Goal: Task Accomplishment & Management: Manage account settings

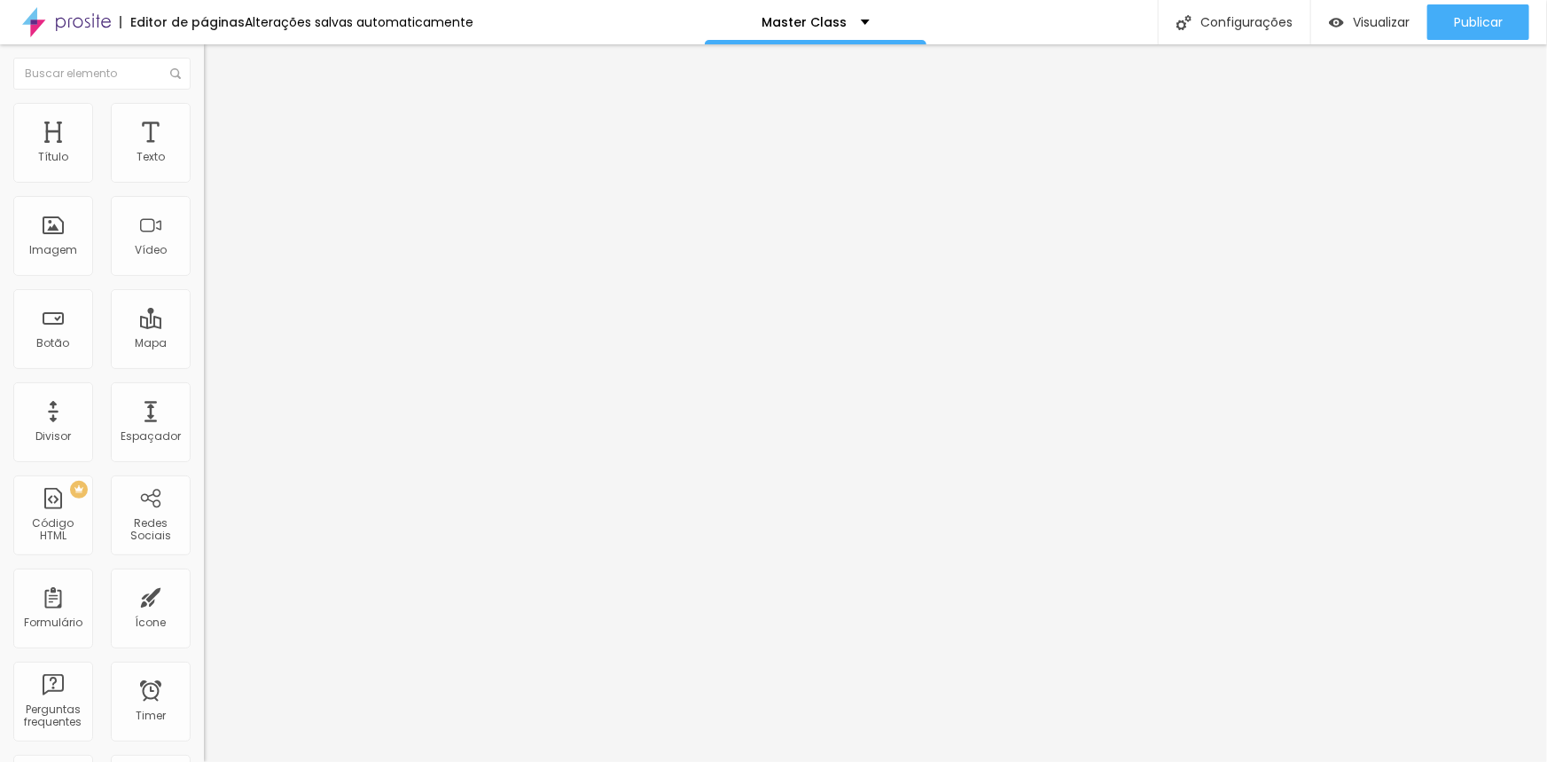
click at [204, 117] on li "Estilo" at bounding box center [306, 112] width 204 height 18
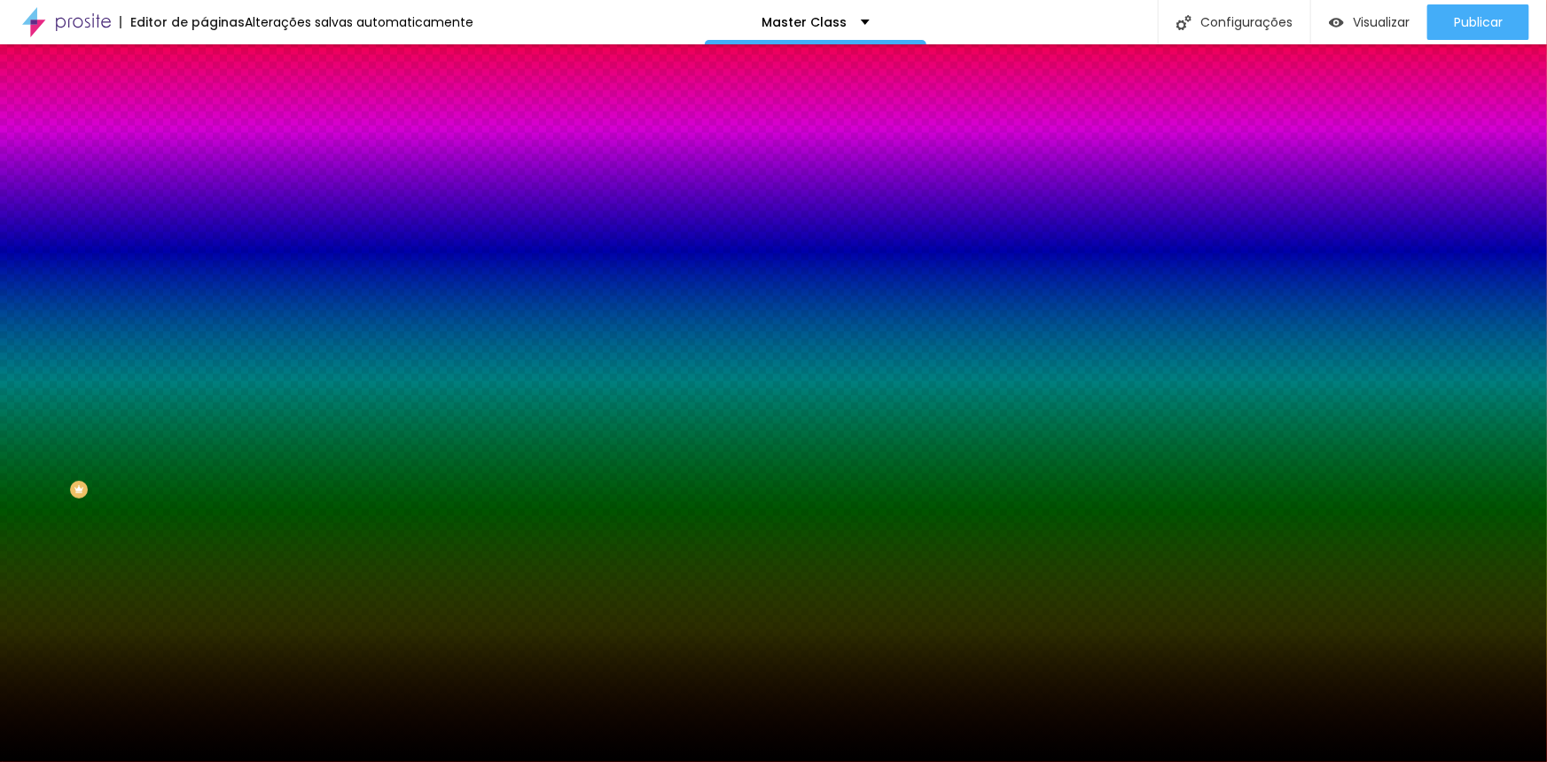
click at [204, 259] on input "#000000" at bounding box center [310, 250] width 213 height 18
click at [204, 163] on span "Trocar imagem" at bounding box center [252, 155] width 97 height 15
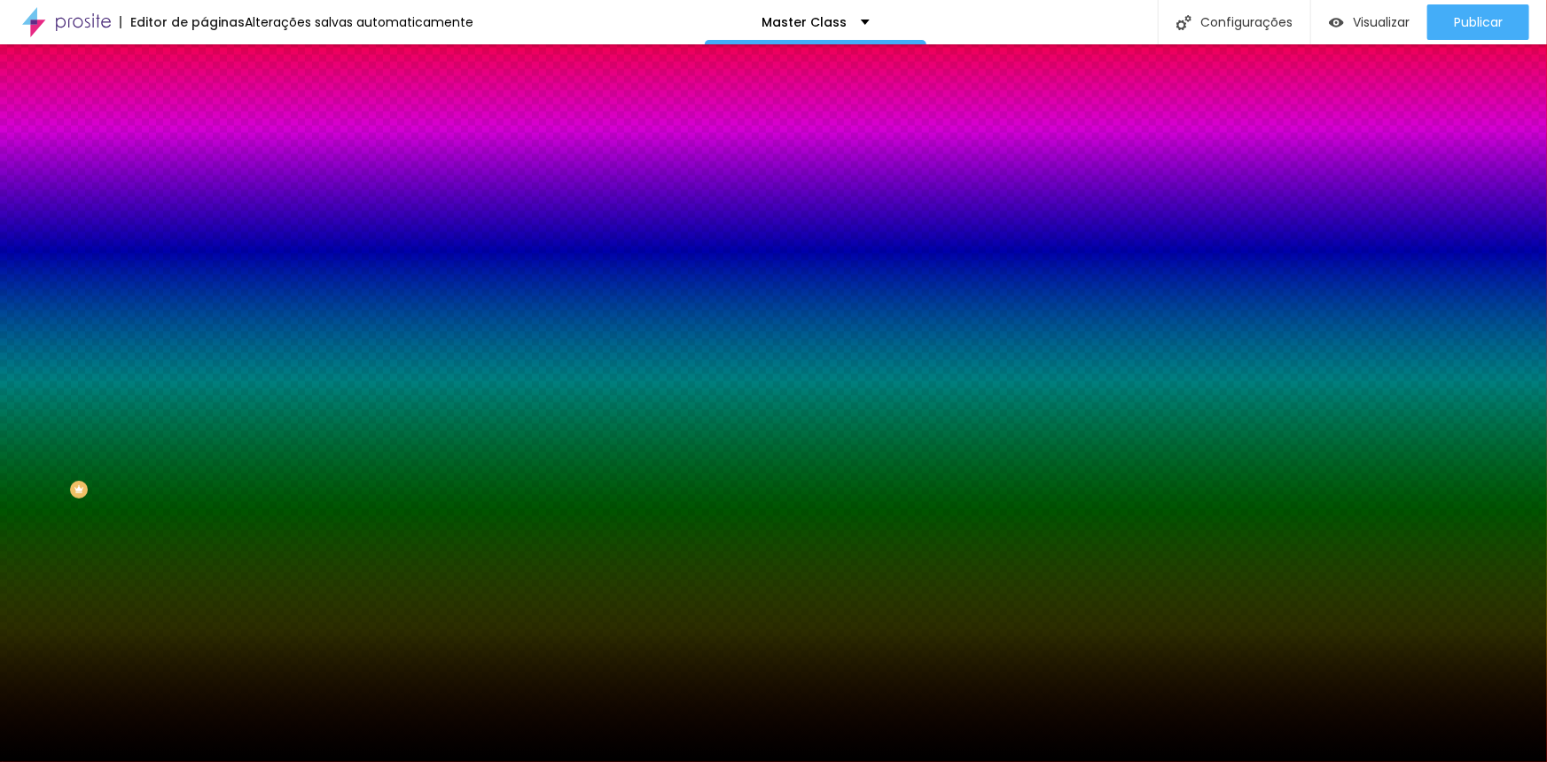
click at [204, 121] on li "Avançado" at bounding box center [306, 130] width 204 height 18
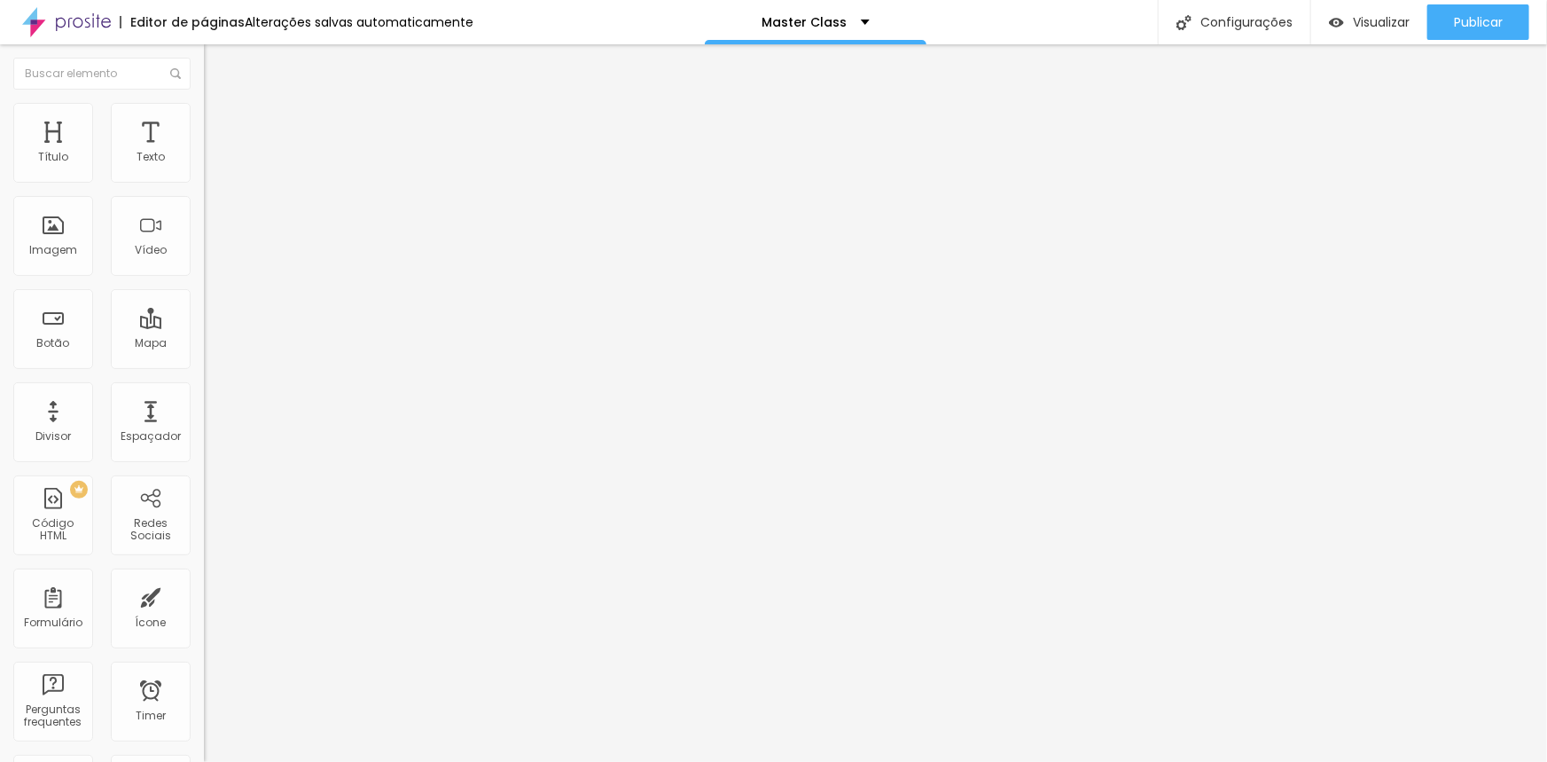
click at [204, 113] on img at bounding box center [212, 111] width 16 height 16
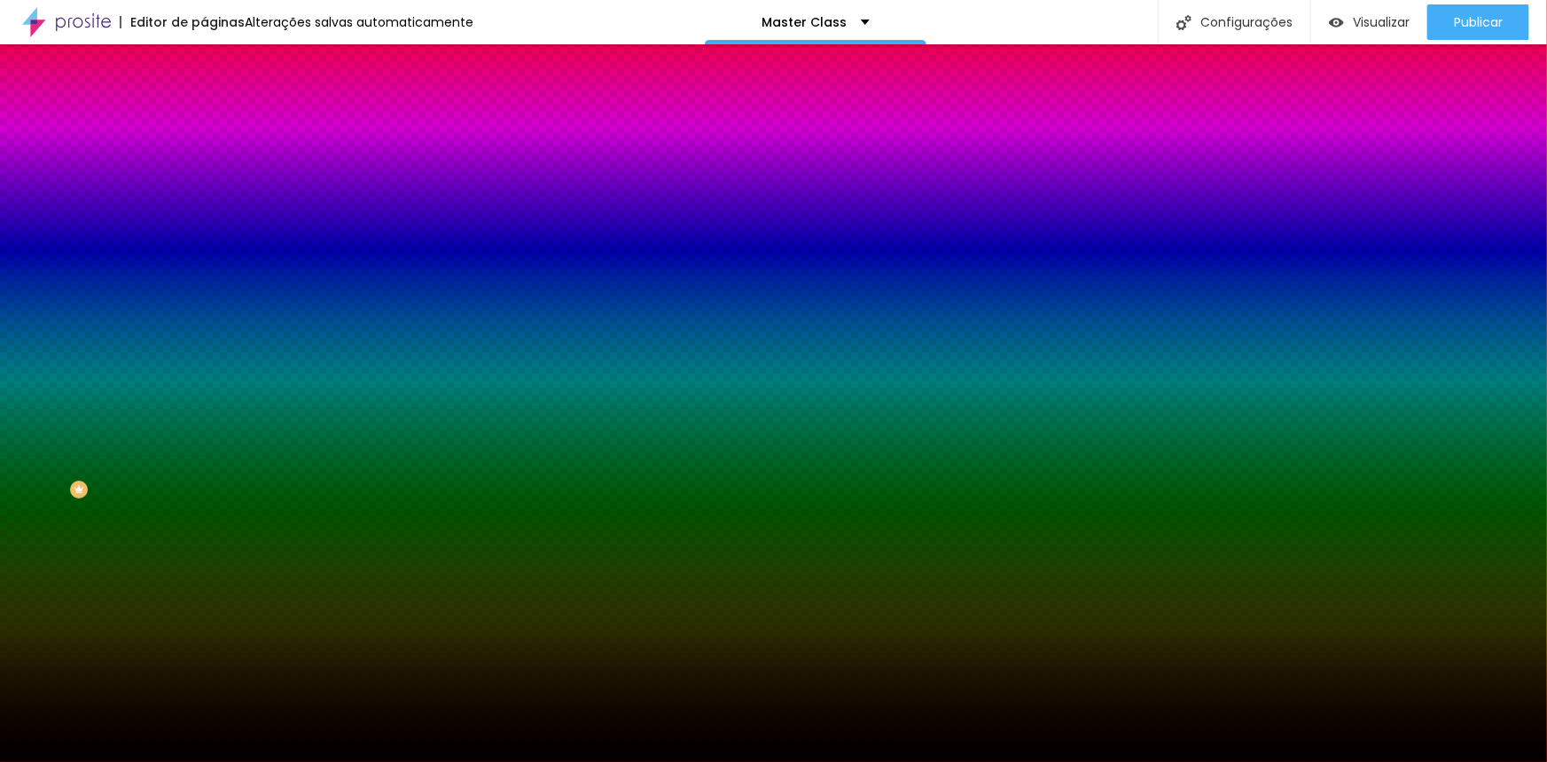
click at [204, 163] on span "Trocar imagem" at bounding box center [252, 155] width 97 height 15
click at [204, 184] on span "Nenhum" at bounding box center [227, 176] width 46 height 15
click at [204, 52] on button "Editar Seção" at bounding box center [306, 64] width 204 height 41
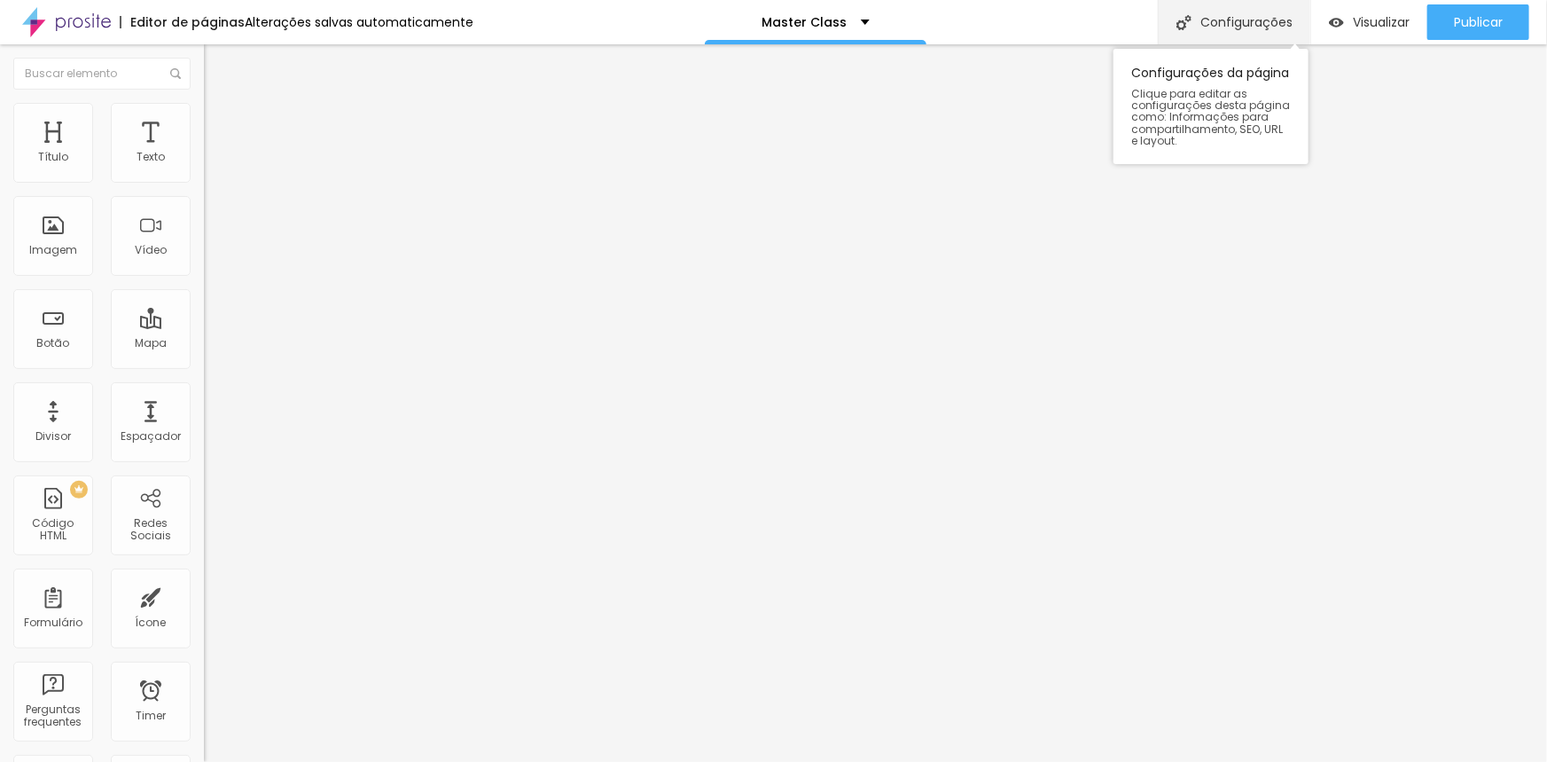
click at [1260, 26] on div "Configurações" at bounding box center [1234, 22] width 152 height 44
click at [220, 121] on span "Estilo" at bounding box center [233, 114] width 27 height 15
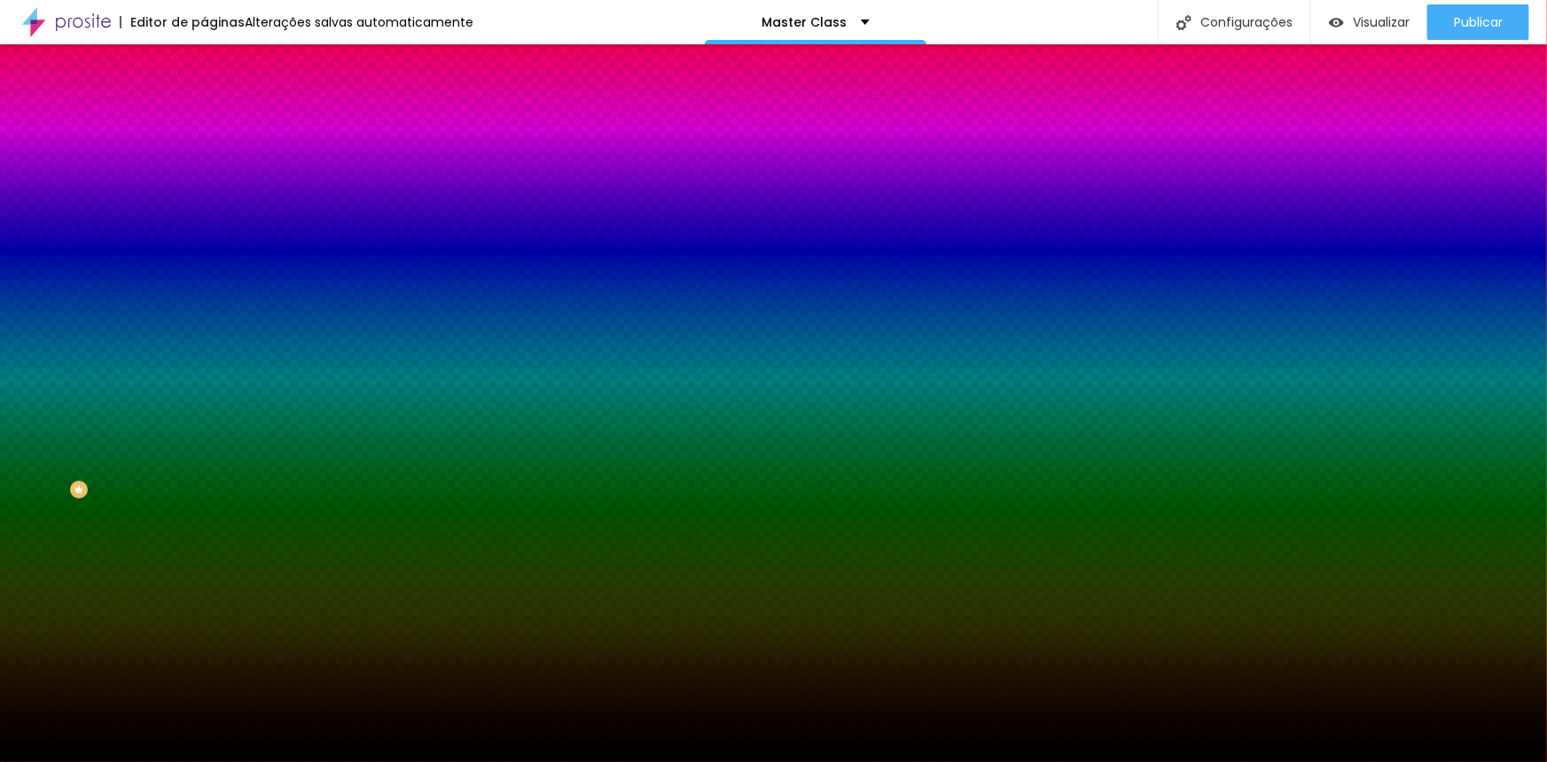
click at [204, 163] on span "Trocar imagem" at bounding box center [252, 155] width 97 height 15
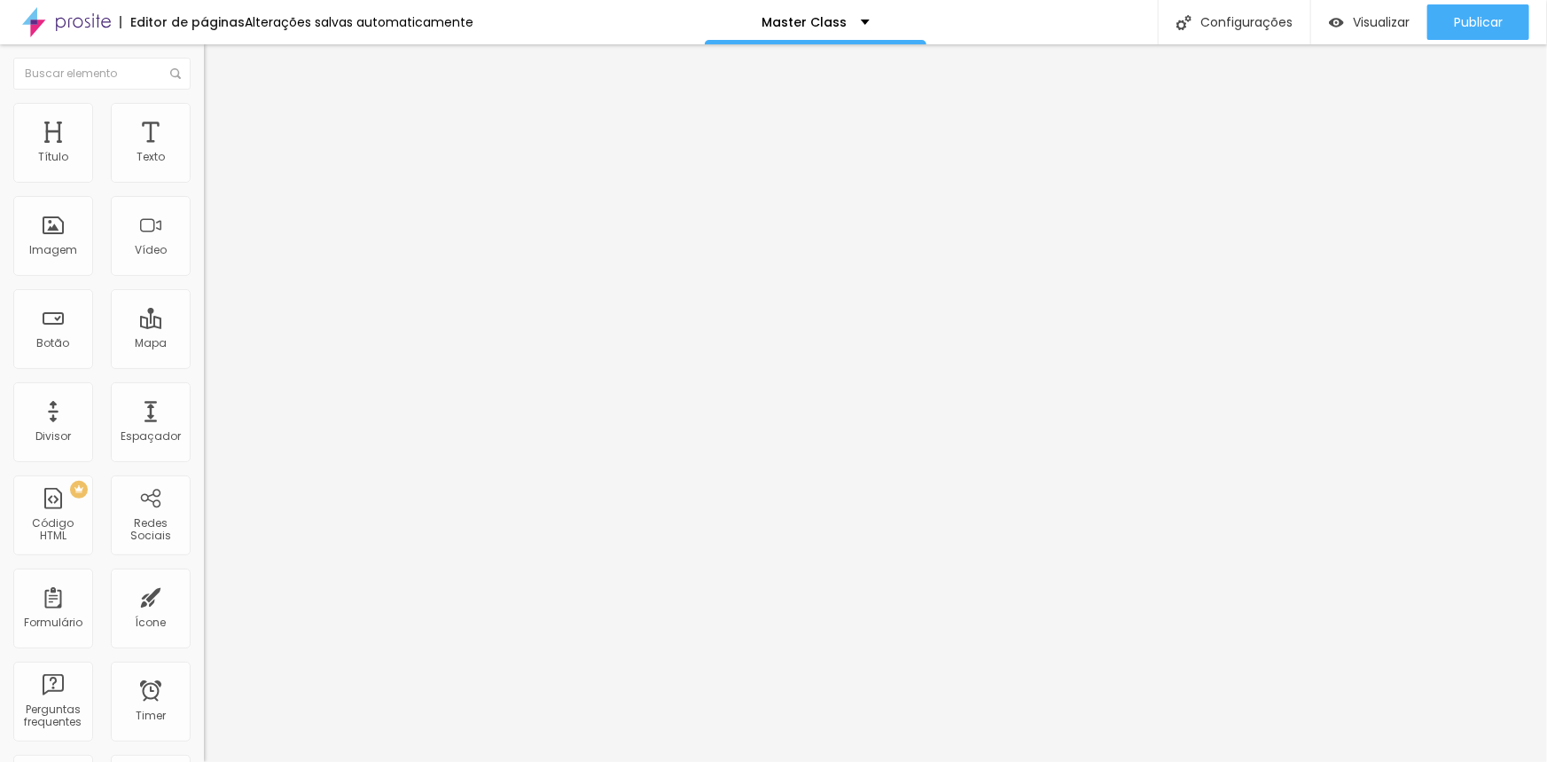
click at [204, 182] on span "Titulo 3" at bounding box center [229, 171] width 50 height 20
type input "98"
type input "87"
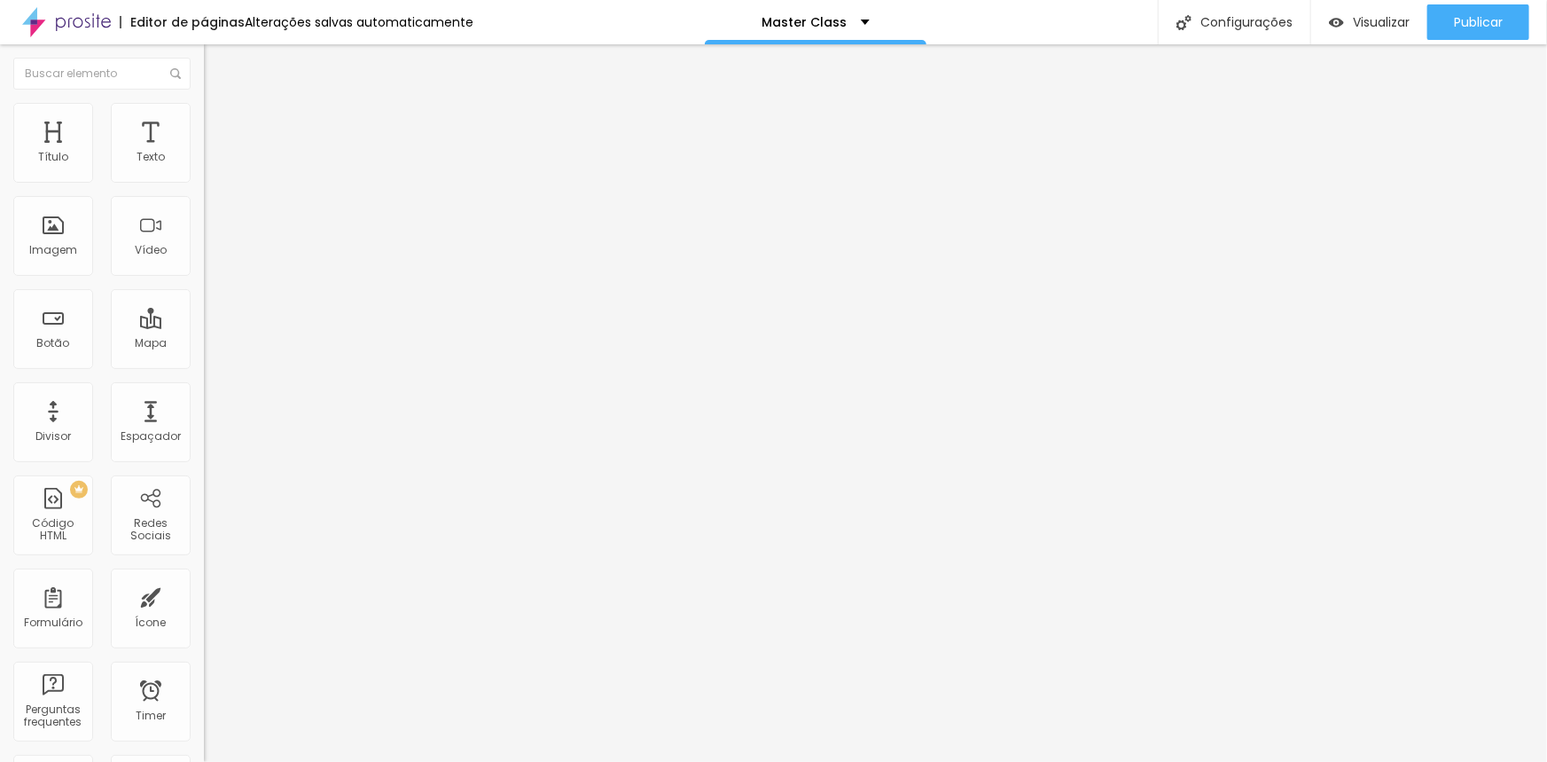
type input "81"
type input "78"
type input "75"
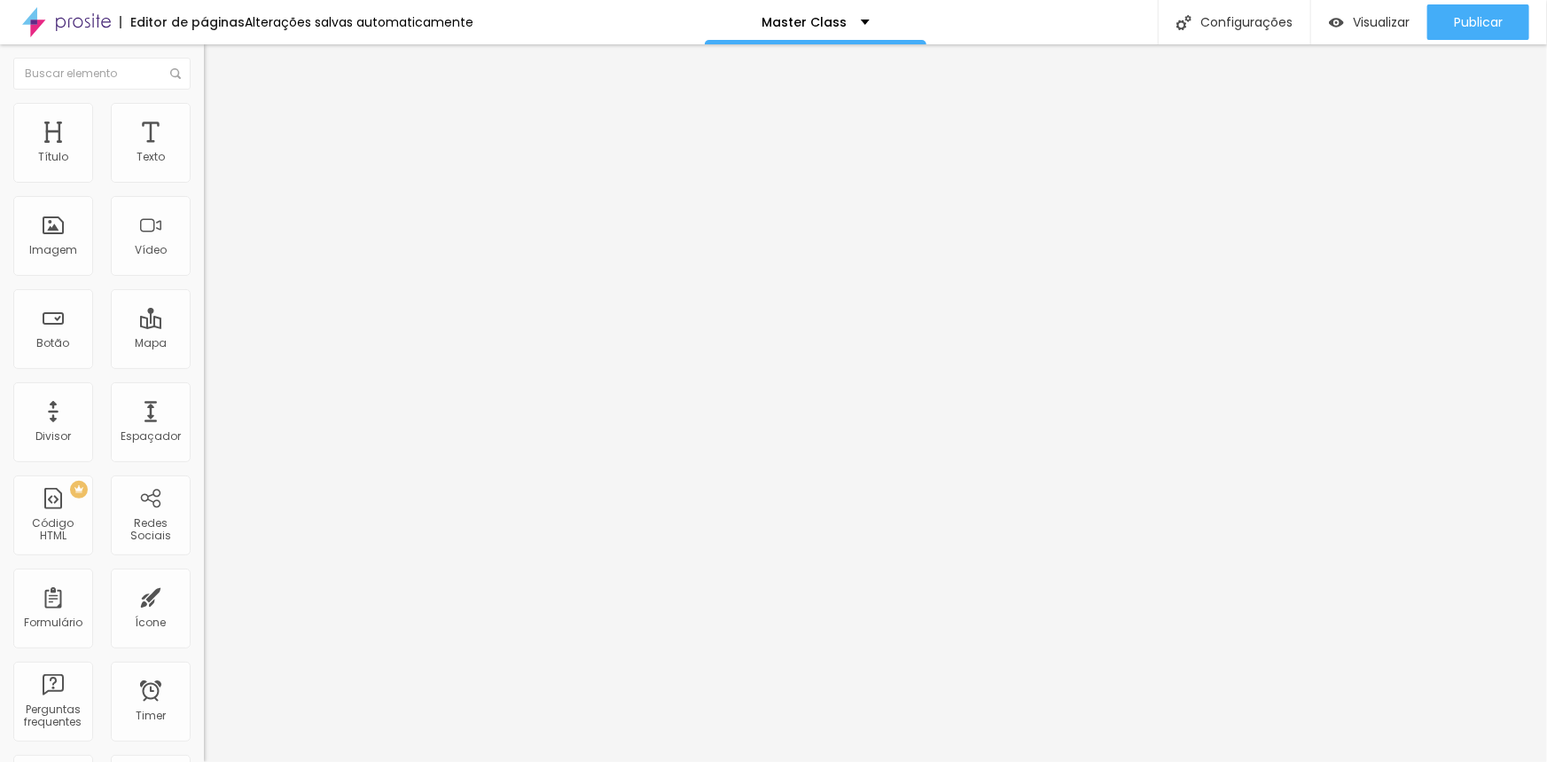
type input "75"
type input "77"
type input "79"
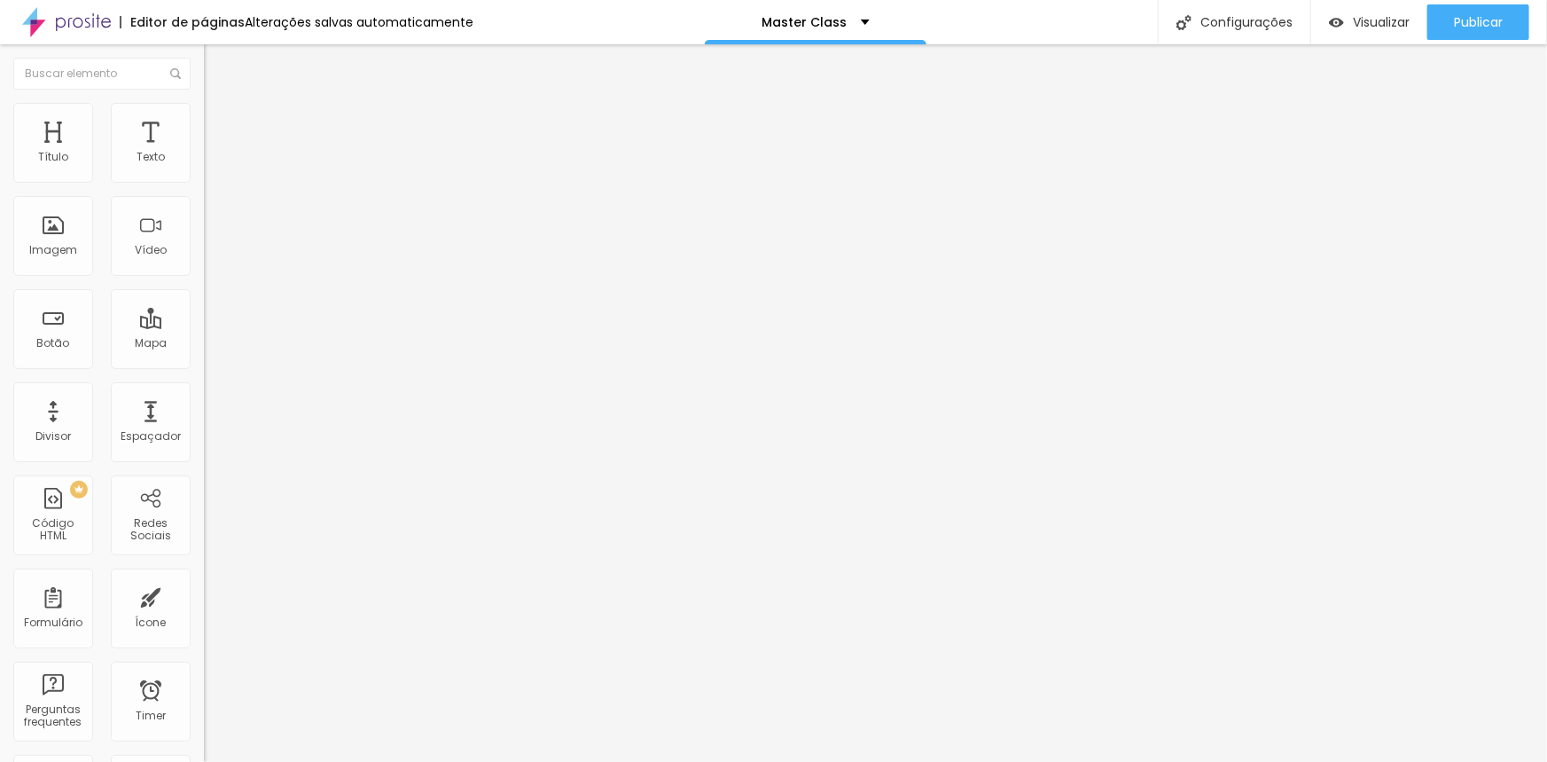
type input "80"
type input "82"
type input "81"
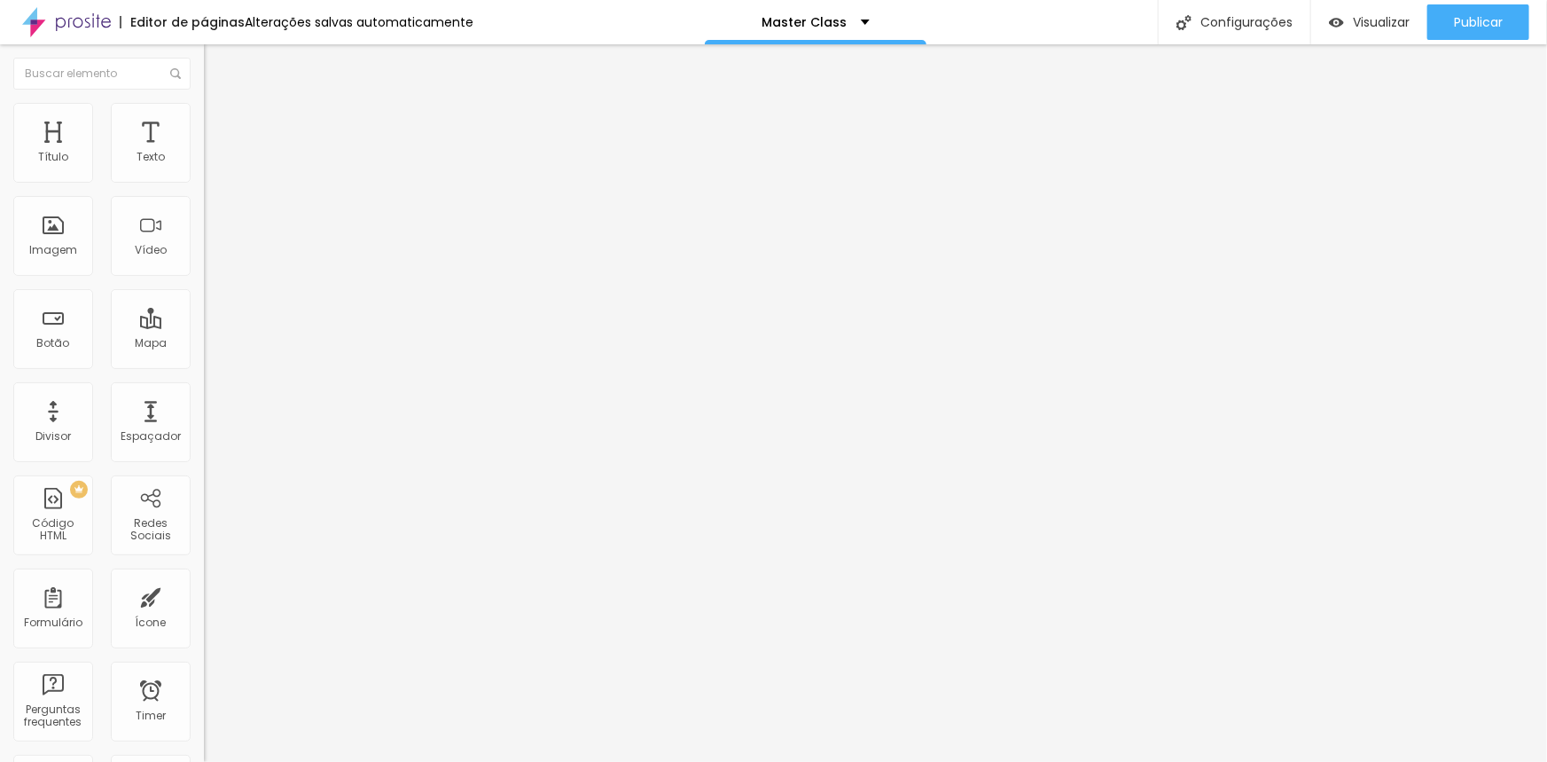
type input "81"
type input "80"
type input "79"
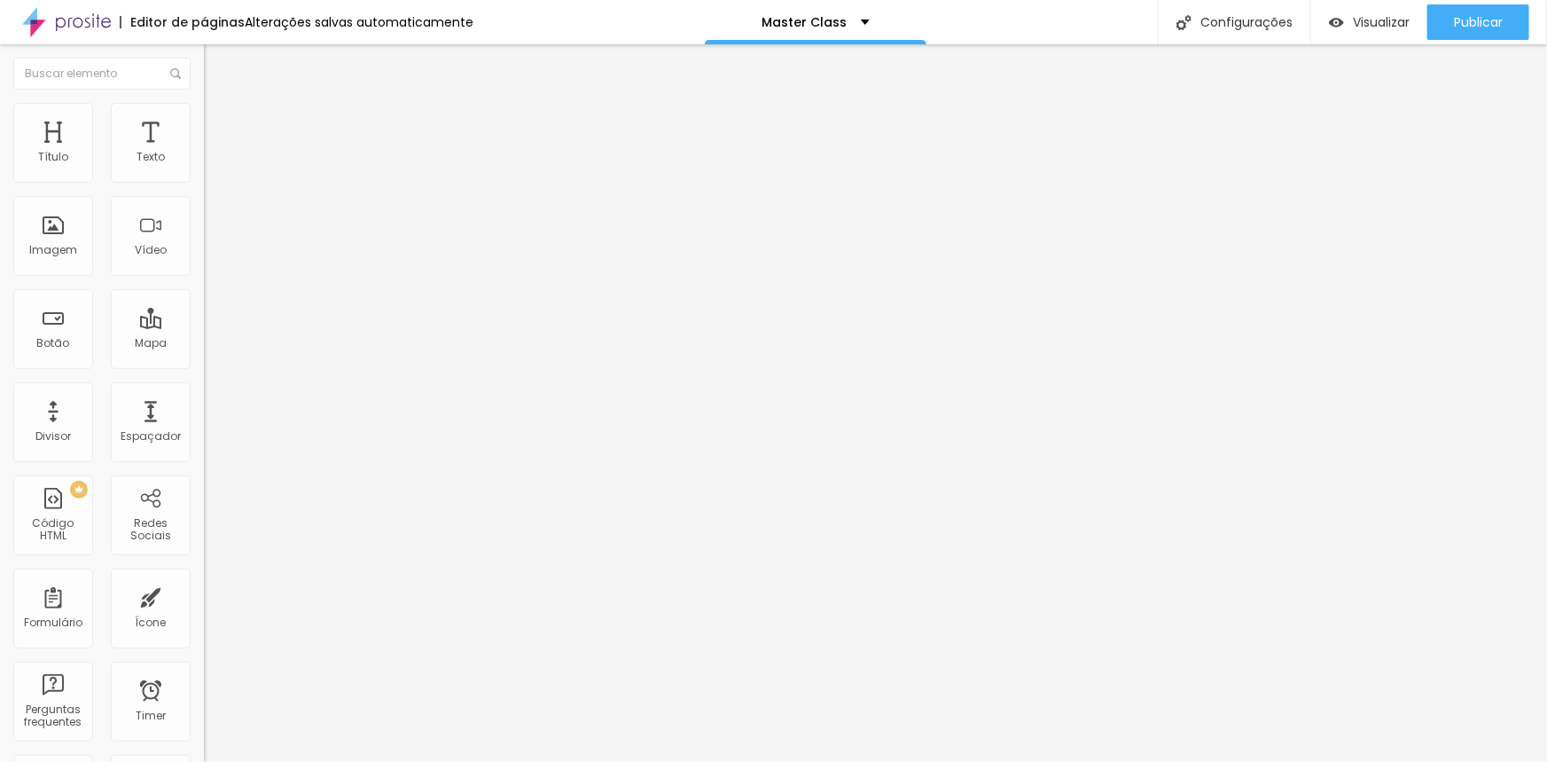
type input "78"
type input "77"
type input "76"
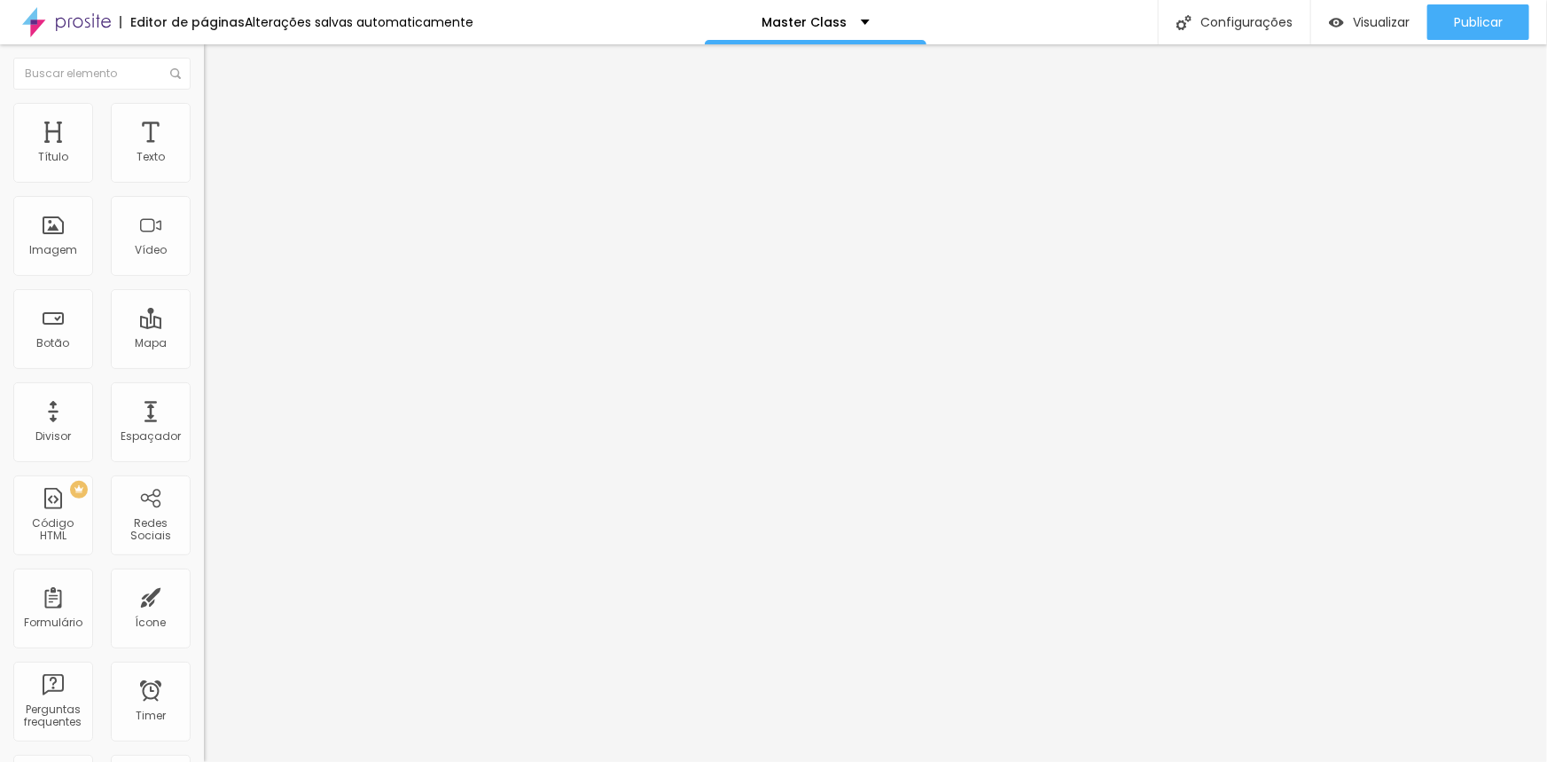
type input "76"
drag, startPoint x: 147, startPoint y: 370, endPoint x: 119, endPoint y: 364, distance: 28.9
type input "76"
click at [204, 422] on input "range" at bounding box center [261, 429] width 114 height 14
click at [204, 117] on li "Estilo" at bounding box center [306, 112] width 204 height 18
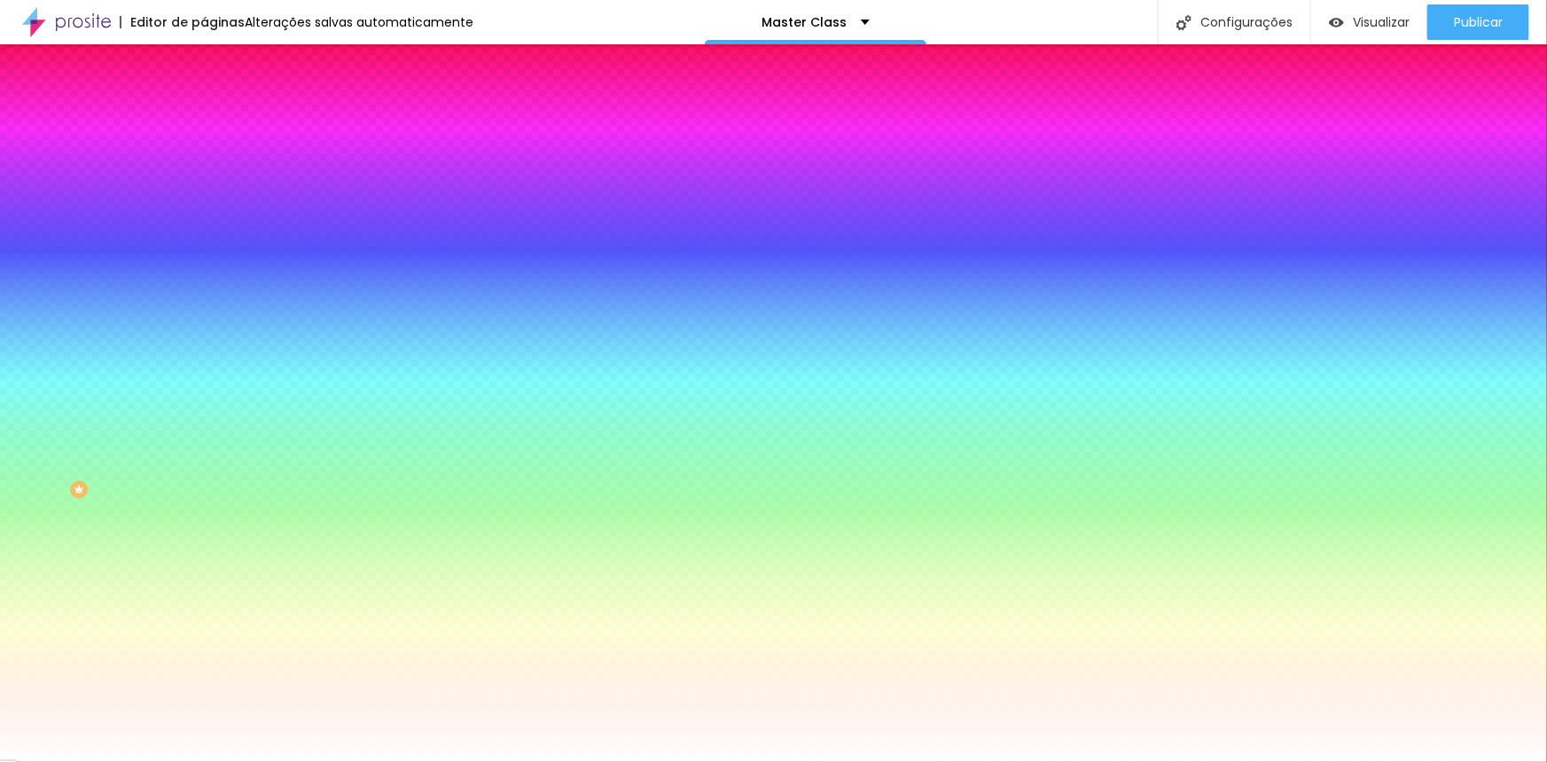
click at [204, 177] on input "#FC336A" at bounding box center [310, 178] width 213 height 18
drag, startPoint x: 184, startPoint y: 176, endPoint x: 137, endPoint y: 177, distance: 47.9
click at [204, 176] on input "#FC336A" at bounding box center [310, 178] width 213 height 18
paste input "DCB771"
type input "#DCB771"
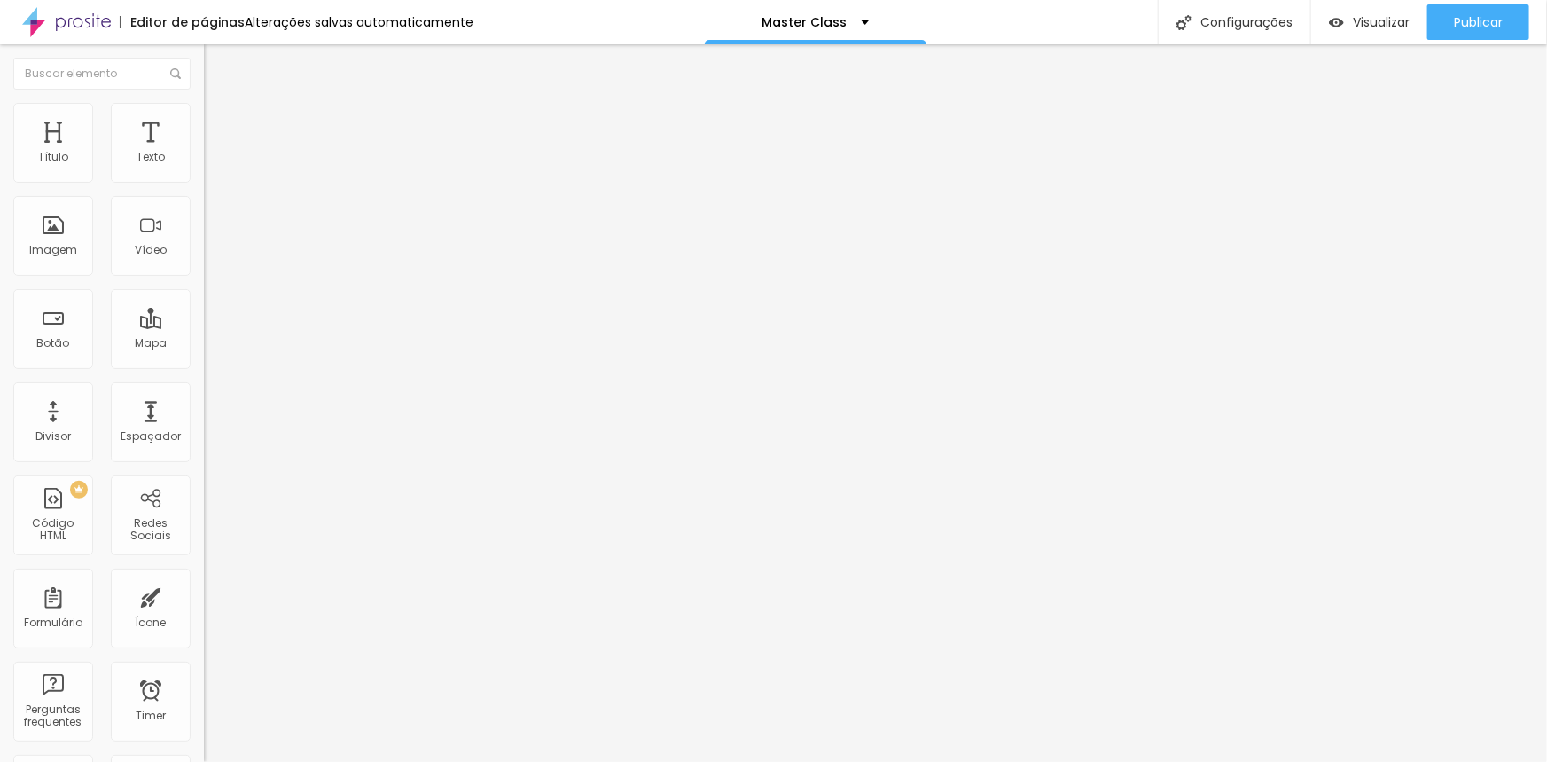
click at [204, 115] on li "Estilo" at bounding box center [306, 112] width 204 height 18
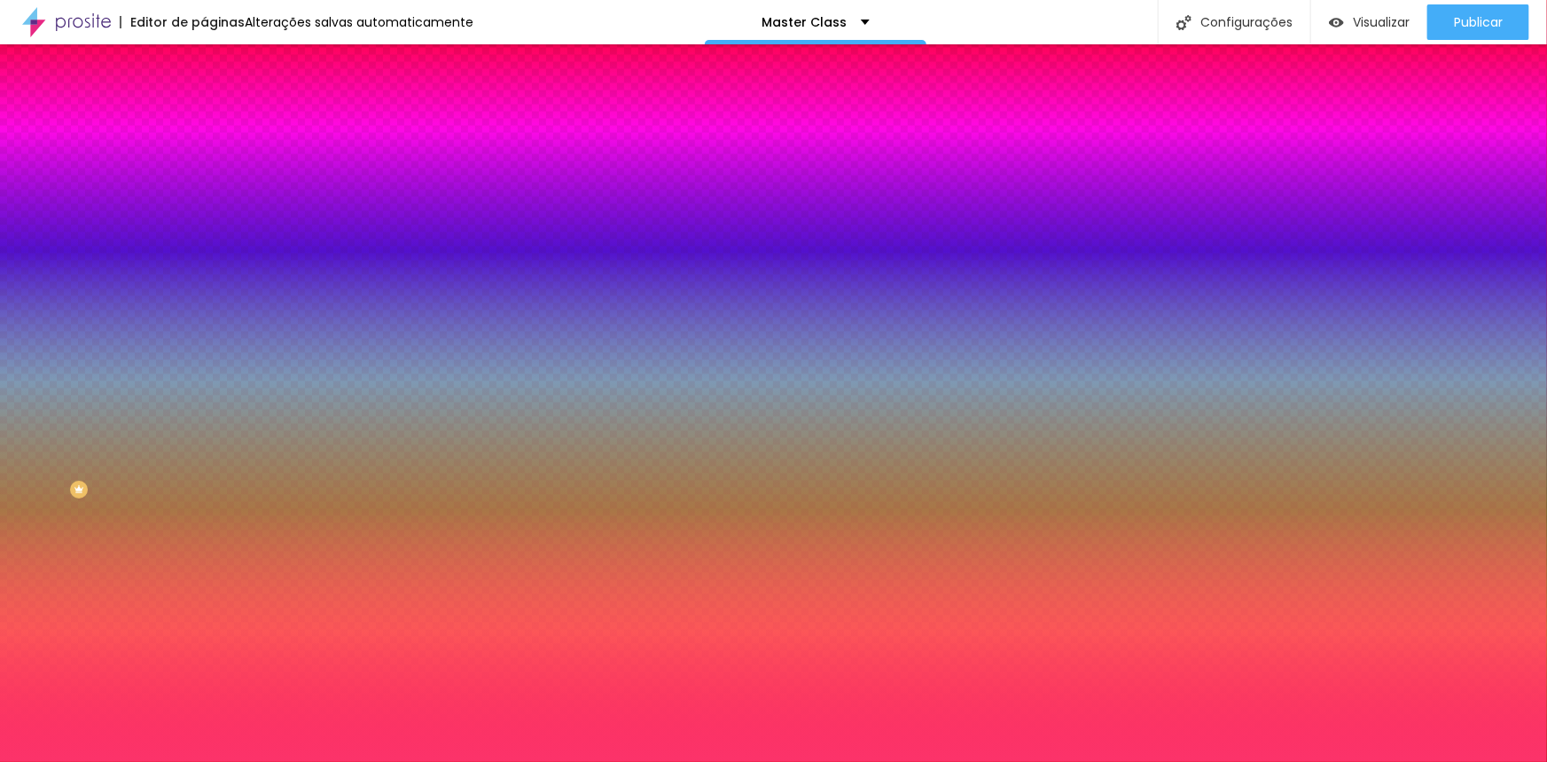
drag, startPoint x: 182, startPoint y: 177, endPoint x: 123, endPoint y: 179, distance: 58.5
click at [204, 179] on div "#FC336A" at bounding box center [306, 178] width 204 height 18
paste input "DCB771"
type input "#DCB771"
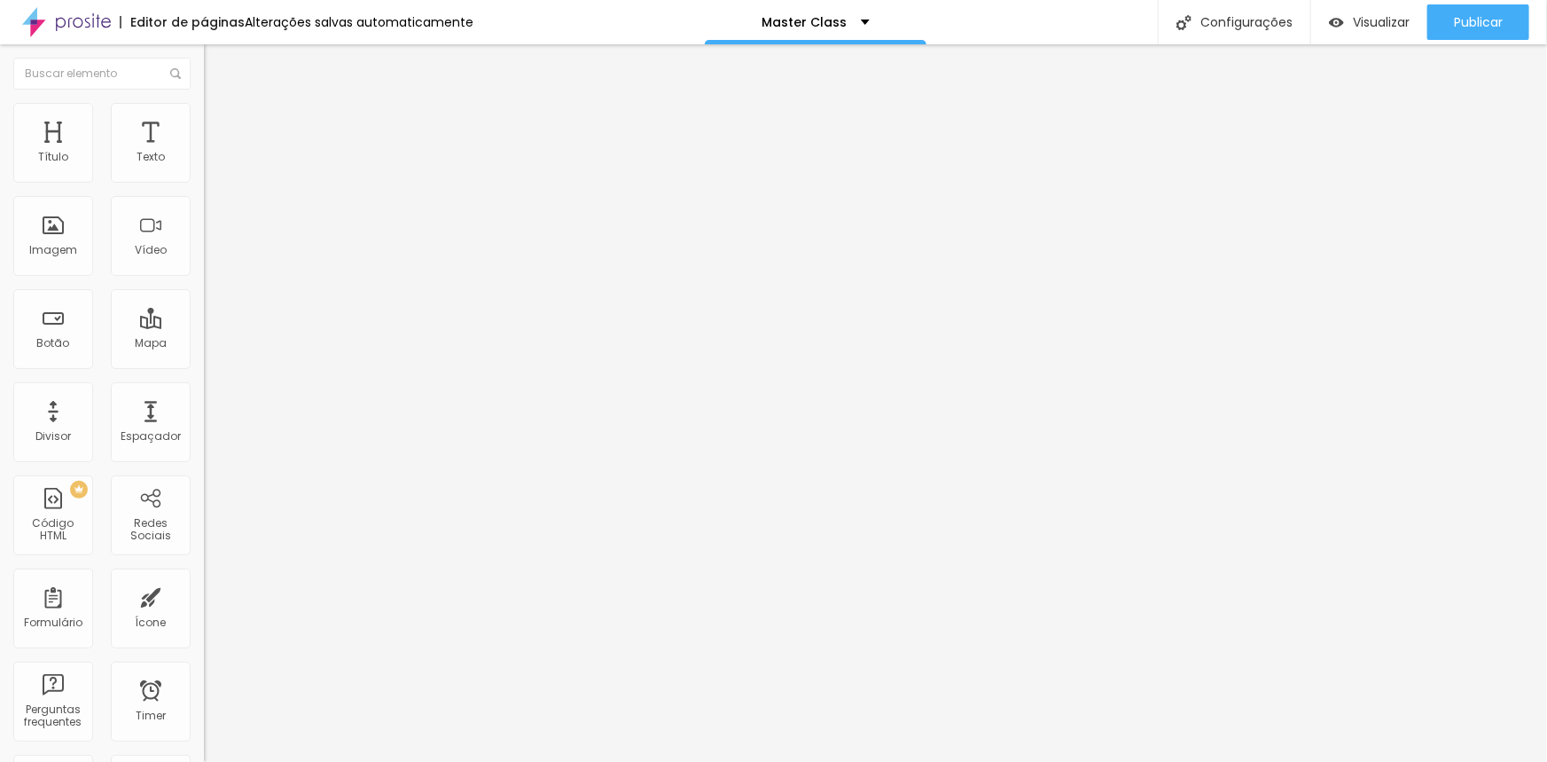
click at [220, 122] on span "Estilo" at bounding box center [233, 114] width 27 height 15
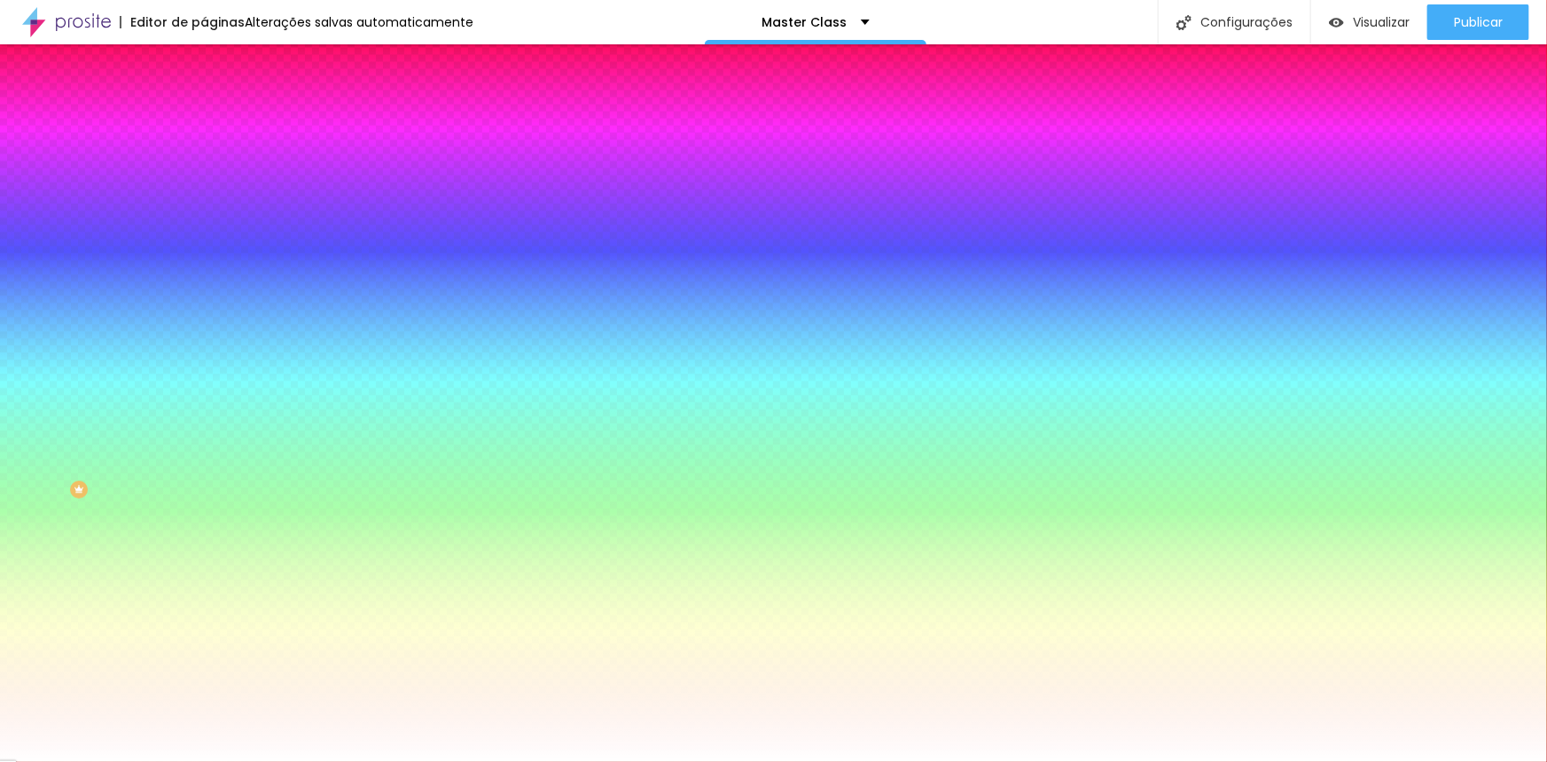
drag, startPoint x: 184, startPoint y: 177, endPoint x: 79, endPoint y: 177, distance: 104.6
click at [204, 177] on div "Cor do icone Voltar ao padrão #FC336A" at bounding box center [306, 162] width 204 height 49
paste input "DCB771"
type input "#DCB771"
click at [204, 426] on div "Editar Ícone Conteúdo Estilo Avançado Cor do icone Voltar ao padrão #DCB771 Cor…" at bounding box center [306, 402] width 204 height 717
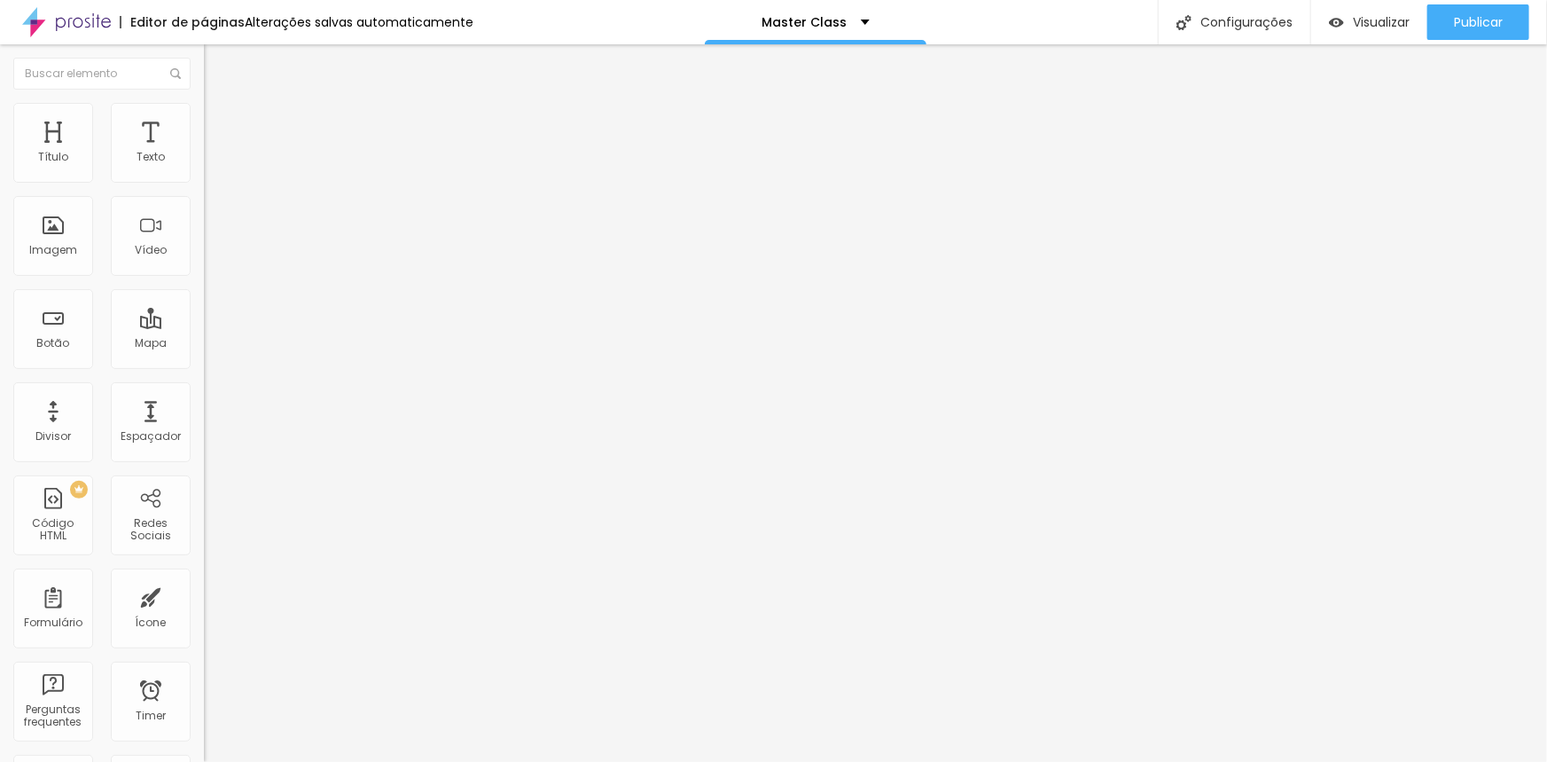
click at [204, 117] on li "Avançado" at bounding box center [306, 112] width 204 height 18
click at [204, 152] on span "Trocar imagem" at bounding box center [252, 144] width 97 height 15
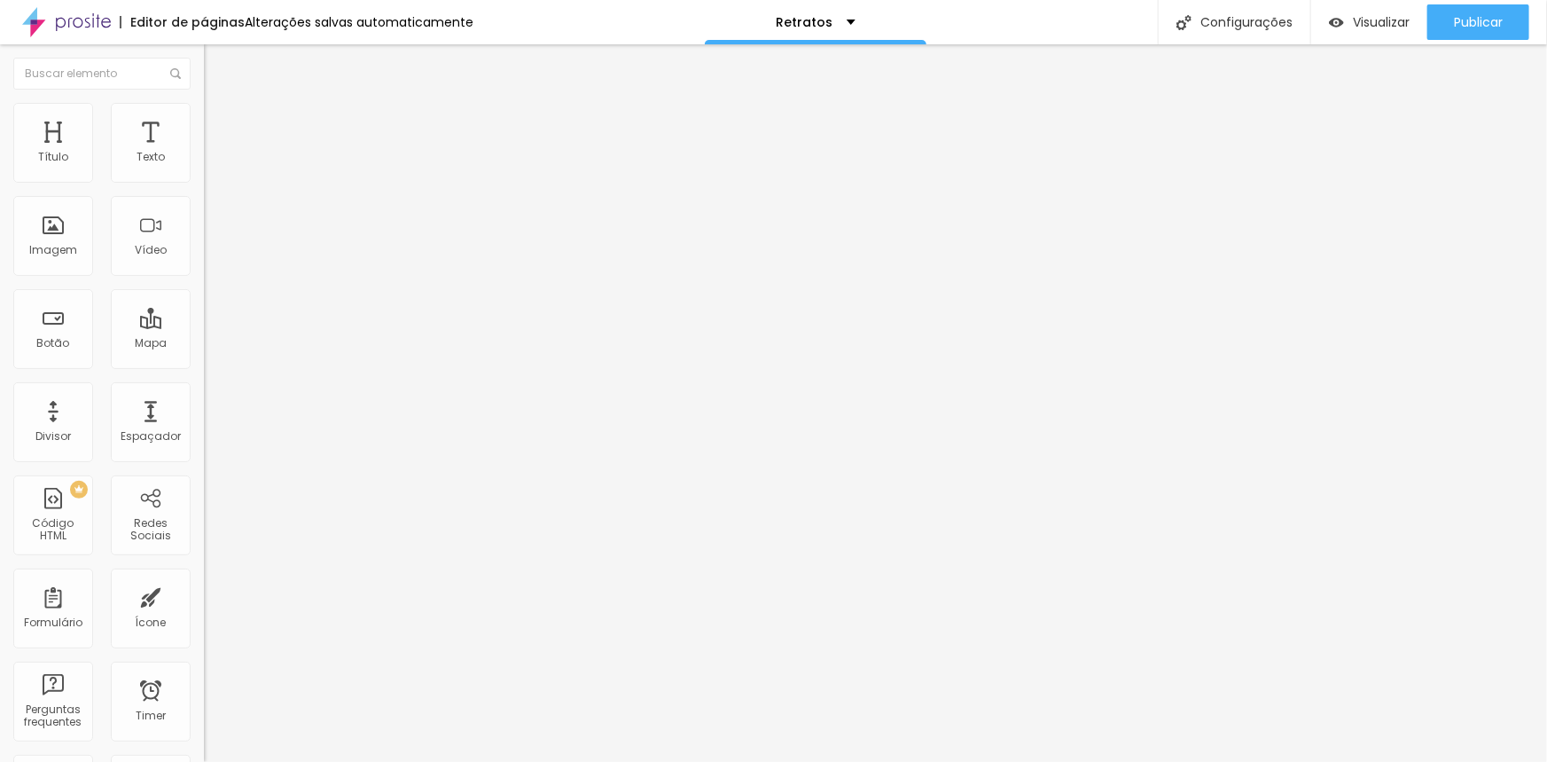
click at [204, 152] on span "Trocar imagem" at bounding box center [252, 144] width 97 height 15
click at [386, 761] on div at bounding box center [773, 772] width 1547 height 0
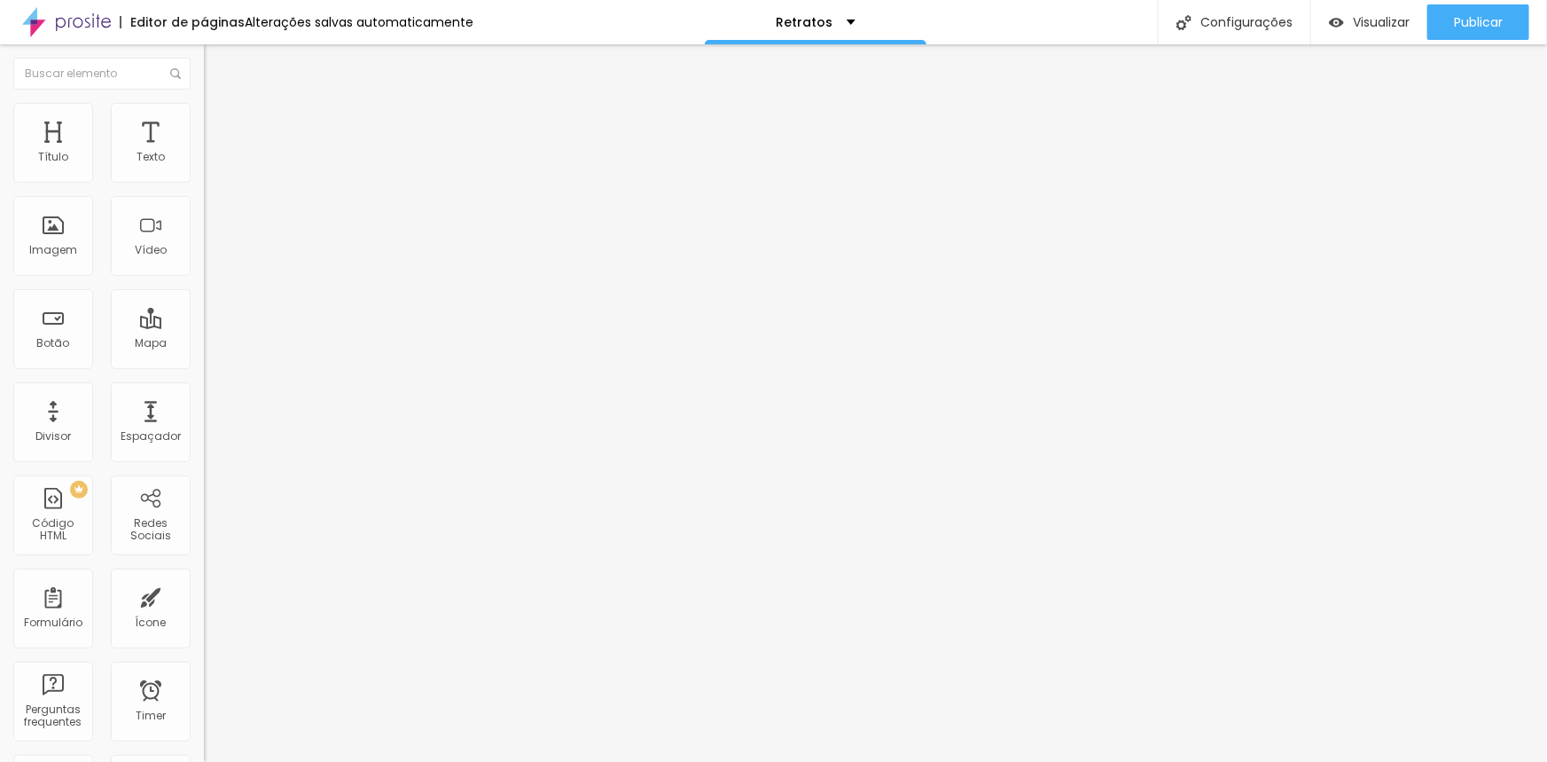
click at [204, 277] on span "1:1 Quadrado" at bounding box center [239, 269] width 70 height 15
click at [204, 299] on span "Padrão" at bounding box center [224, 291] width 40 height 15
click at [204, 326] on span "Original" at bounding box center [225, 318] width 43 height 15
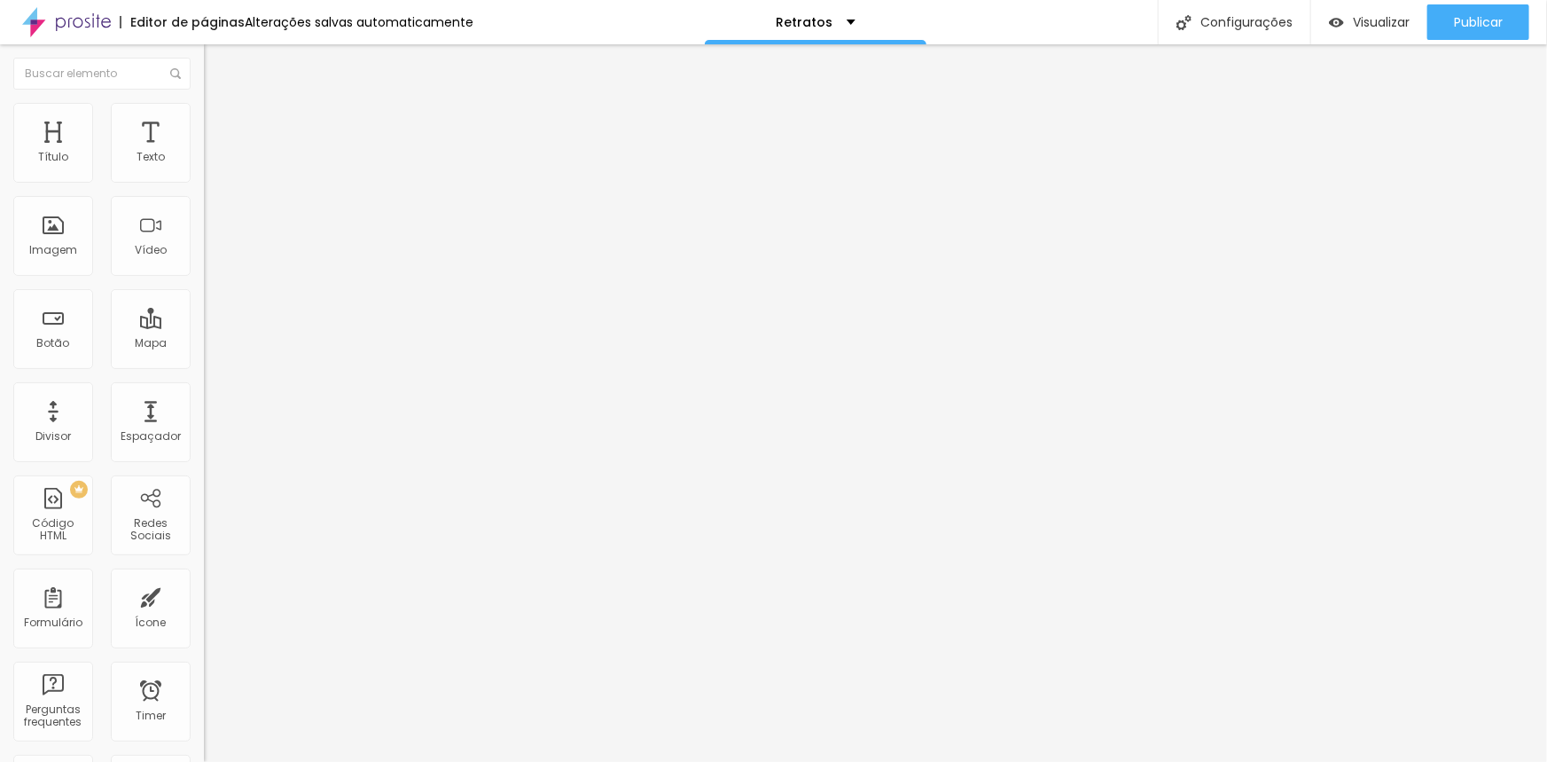
click at [204, 277] on span "1:1 Quadrado" at bounding box center [239, 269] width 70 height 15
click at [204, 326] on span "Original" at bounding box center [225, 318] width 43 height 15
click at [1480, 20] on span "Publicar" at bounding box center [1478, 22] width 49 height 14
click at [1468, 23] on span "Publicar" at bounding box center [1478, 22] width 49 height 14
